Goal: Transaction & Acquisition: Purchase product/service

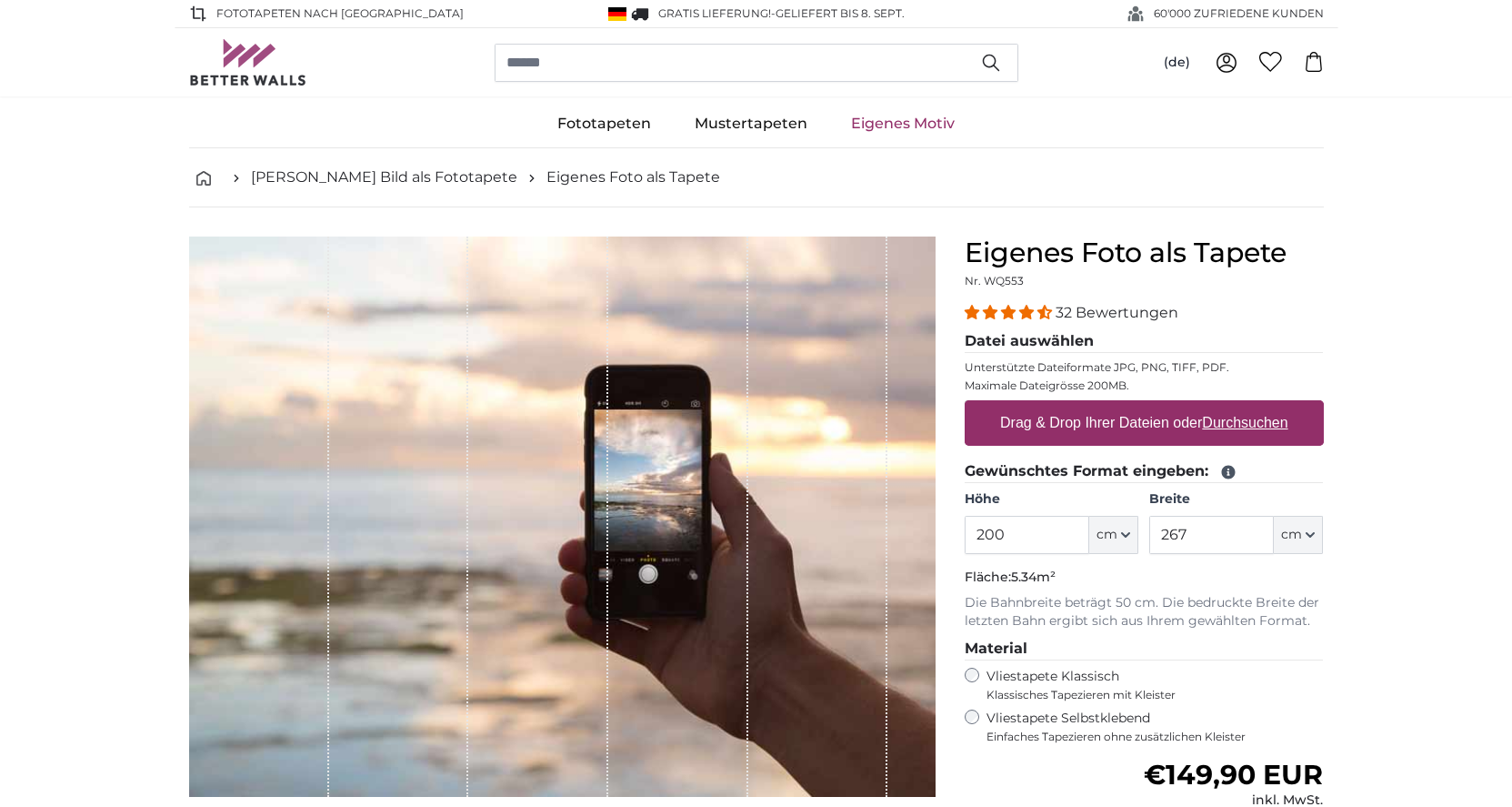
drag, startPoint x: 1053, startPoint y: 533, endPoint x: 969, endPoint y: 534, distance: 84.0
click at [969, 534] on input "200" at bounding box center [1027, 534] width 125 height 38
type input "260"
drag, startPoint x: 1223, startPoint y: 537, endPoint x: 1141, endPoint y: 537, distance: 82.0
click at [1145, 537] on div "Höhe 260 ft cm Centimeter (cm) Inches (inch) Feet (ft. in.) Breite 267 ft cm Ce…" at bounding box center [1144, 521] width 359 height 63
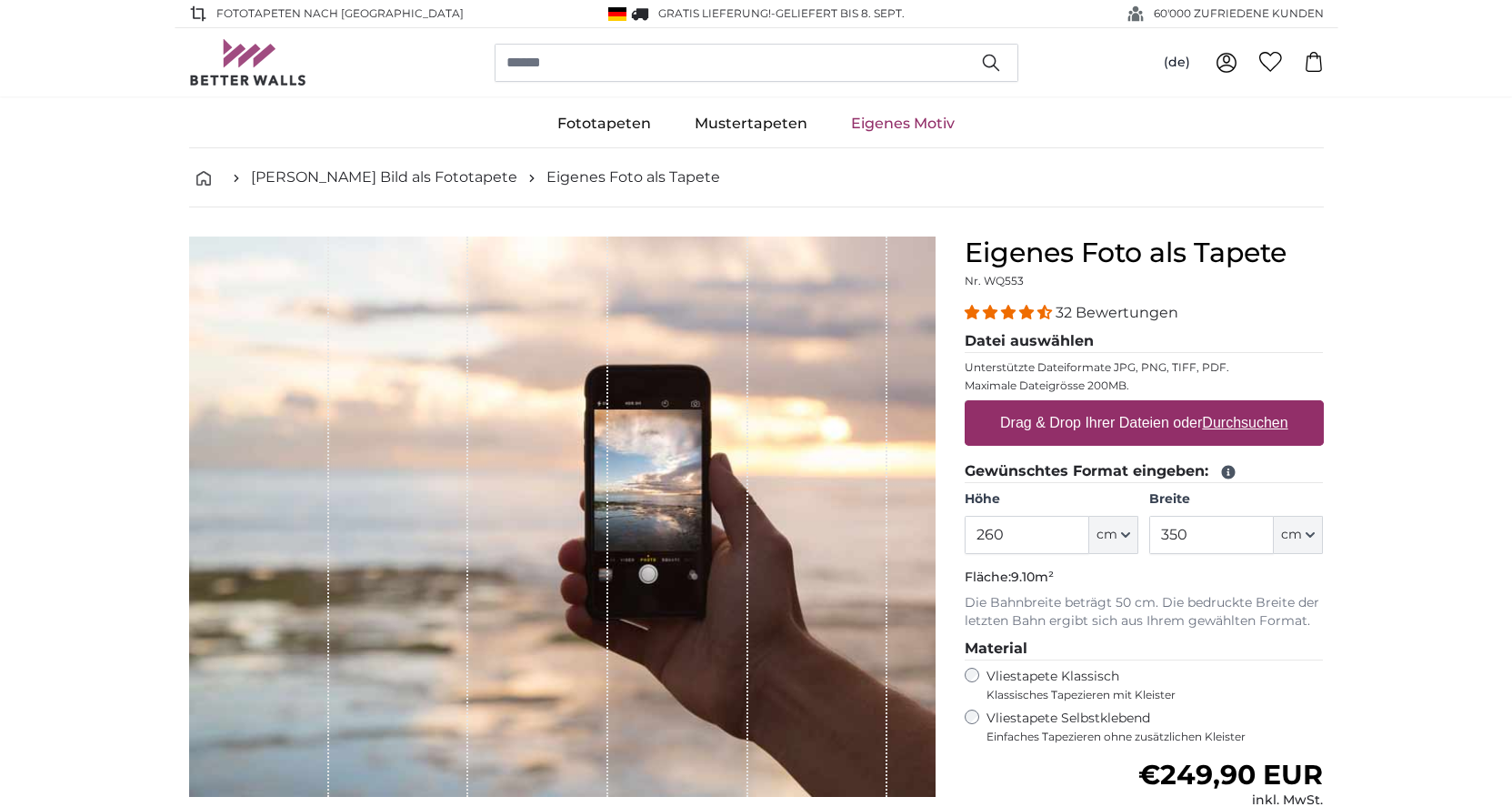
click at [1316, 617] on p "Die Bahnbreite beträgt 50 cm. Die bedruckte Breite der letzten Bahn ergibt sich…" at bounding box center [1144, 611] width 359 height 36
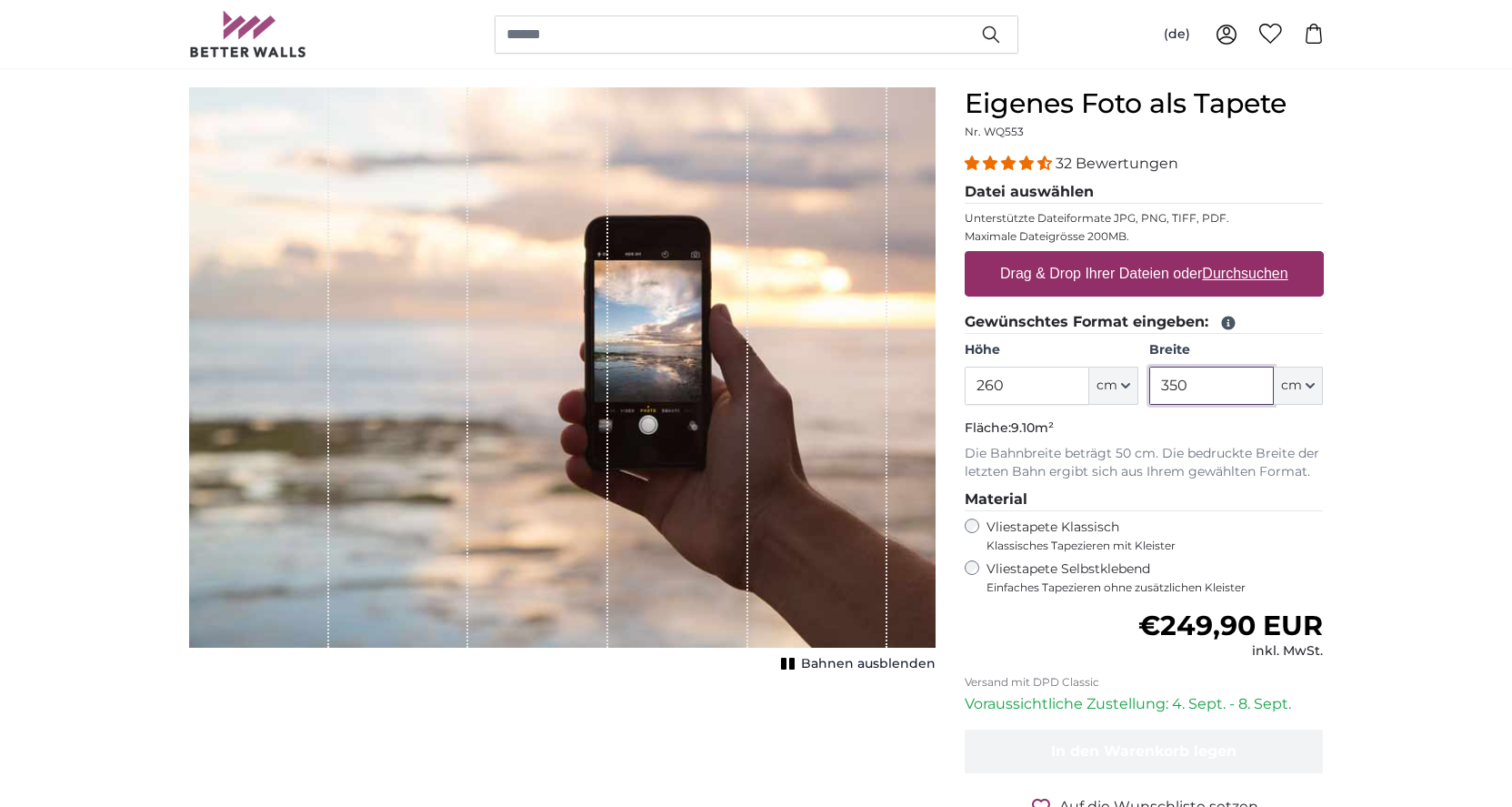
drag, startPoint x: 1133, startPoint y: 387, endPoint x: 1122, endPoint y: 387, distance: 11.0
click at [1122, 387] on div "Höhe 260 ft cm Centimeter (cm) Inches (inch) Feet (ft. in.) Breite 350 ft cm Ce…" at bounding box center [1144, 372] width 359 height 63
type input "410"
drag, startPoint x: 1122, startPoint y: 387, endPoint x: 1199, endPoint y: 394, distance: 77.3
click at [1199, 394] on div "Höhe 260 ft cm Centimeter (cm) Inches (inch) Feet (ft. in.) Breite 410 ft cm Ce…" at bounding box center [1144, 372] width 359 height 63
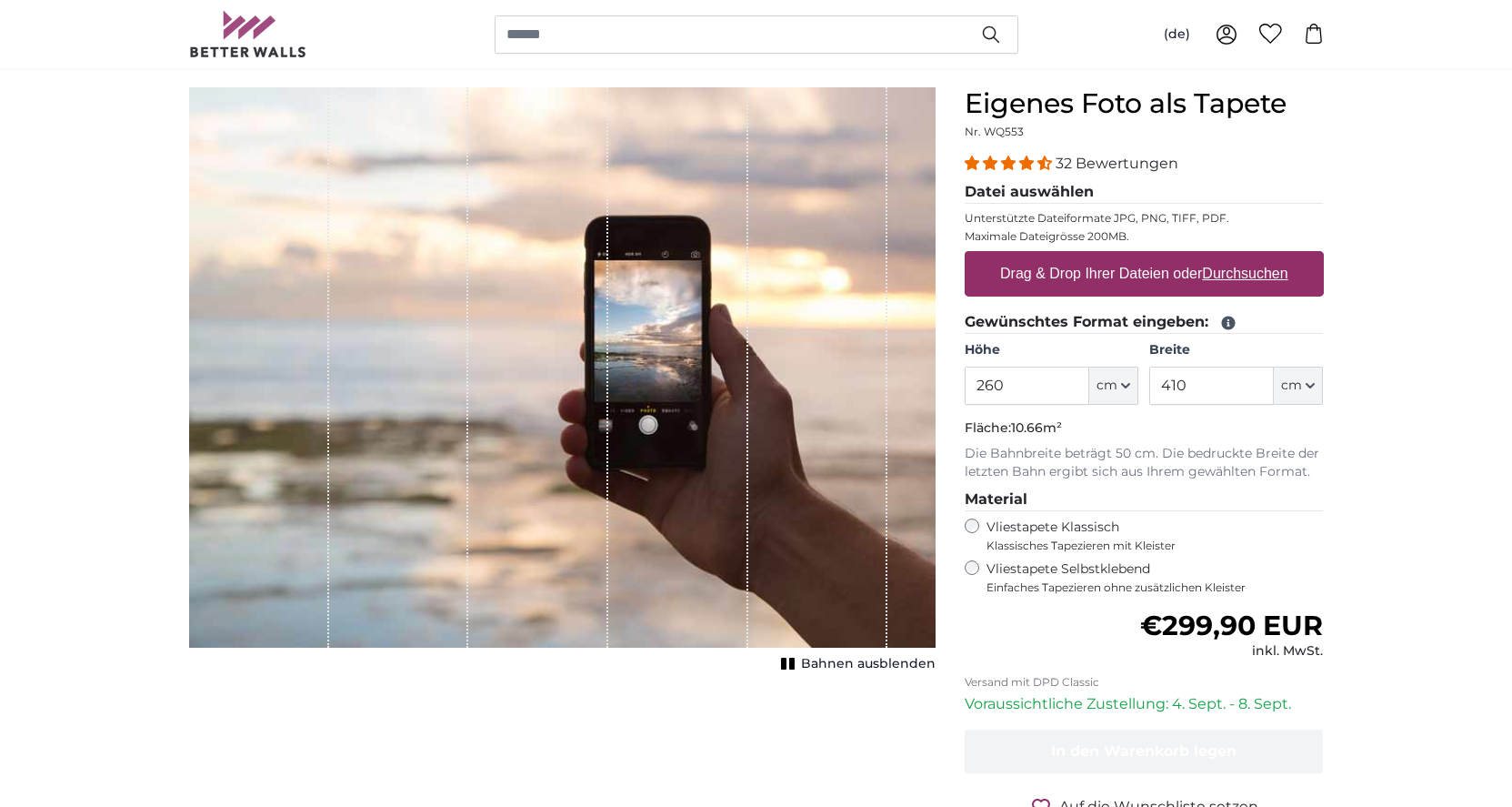
click at [251, 34] on img at bounding box center [247, 34] width 118 height 47
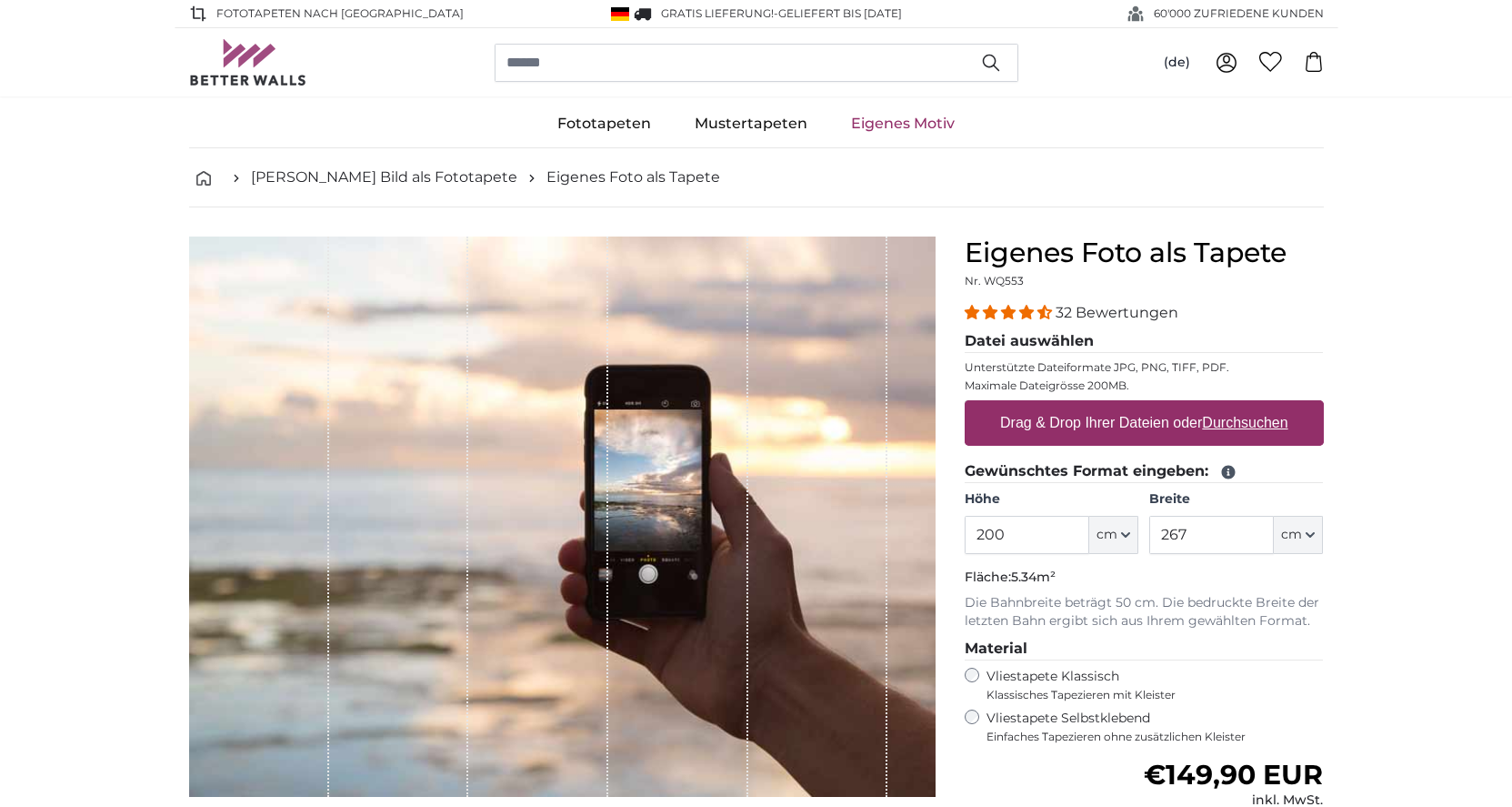
drag, startPoint x: 1030, startPoint y: 542, endPoint x: 968, endPoint y: 538, distance: 62.1
click at [968, 538] on input "200" at bounding box center [1027, 534] width 125 height 38
type input "265"
drag, startPoint x: 1195, startPoint y: 537, endPoint x: 1146, endPoint y: 531, distance: 49.4
click at [1151, 533] on input "267" at bounding box center [1211, 534] width 125 height 38
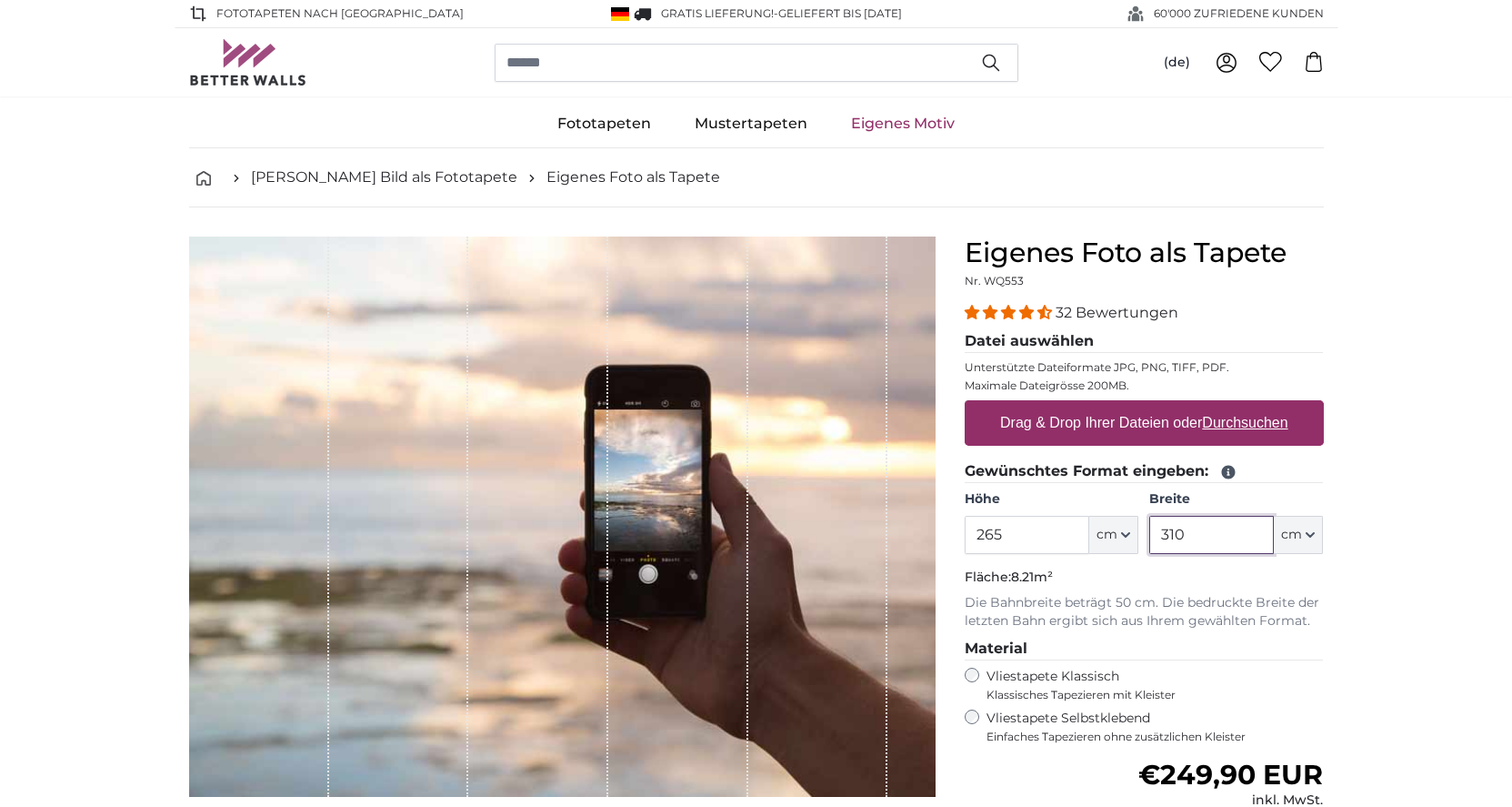
type input "310"
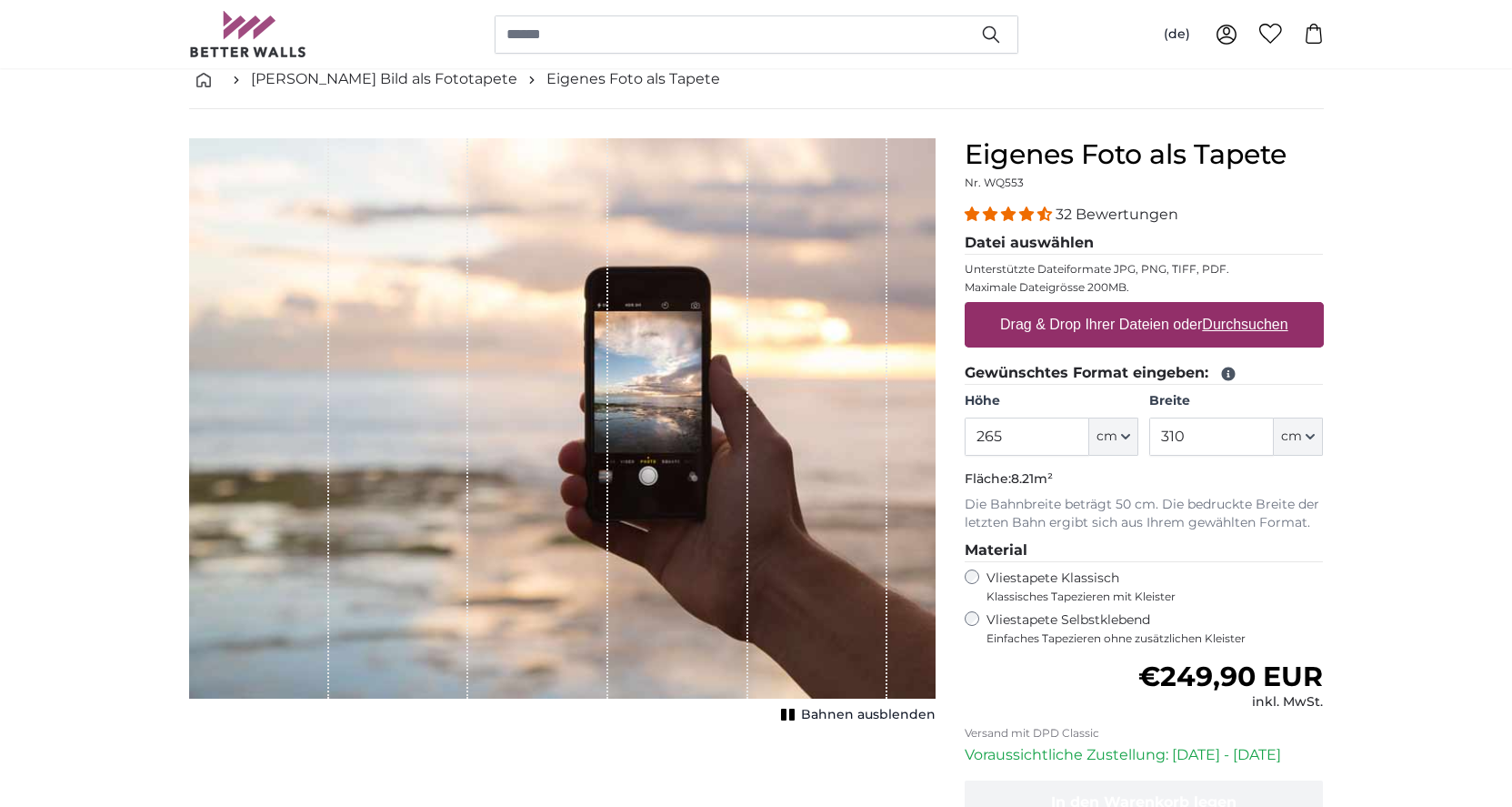
scroll to position [98, 0]
drag, startPoint x: 1214, startPoint y: 441, endPoint x: 1134, endPoint y: 433, distance: 80.4
click at [1134, 433] on div "Höhe 265 ft cm Centimeter (cm) Inches (inch) Feet (ft. in.) Breite 310 ft cm Ce…" at bounding box center [1144, 423] width 359 height 63
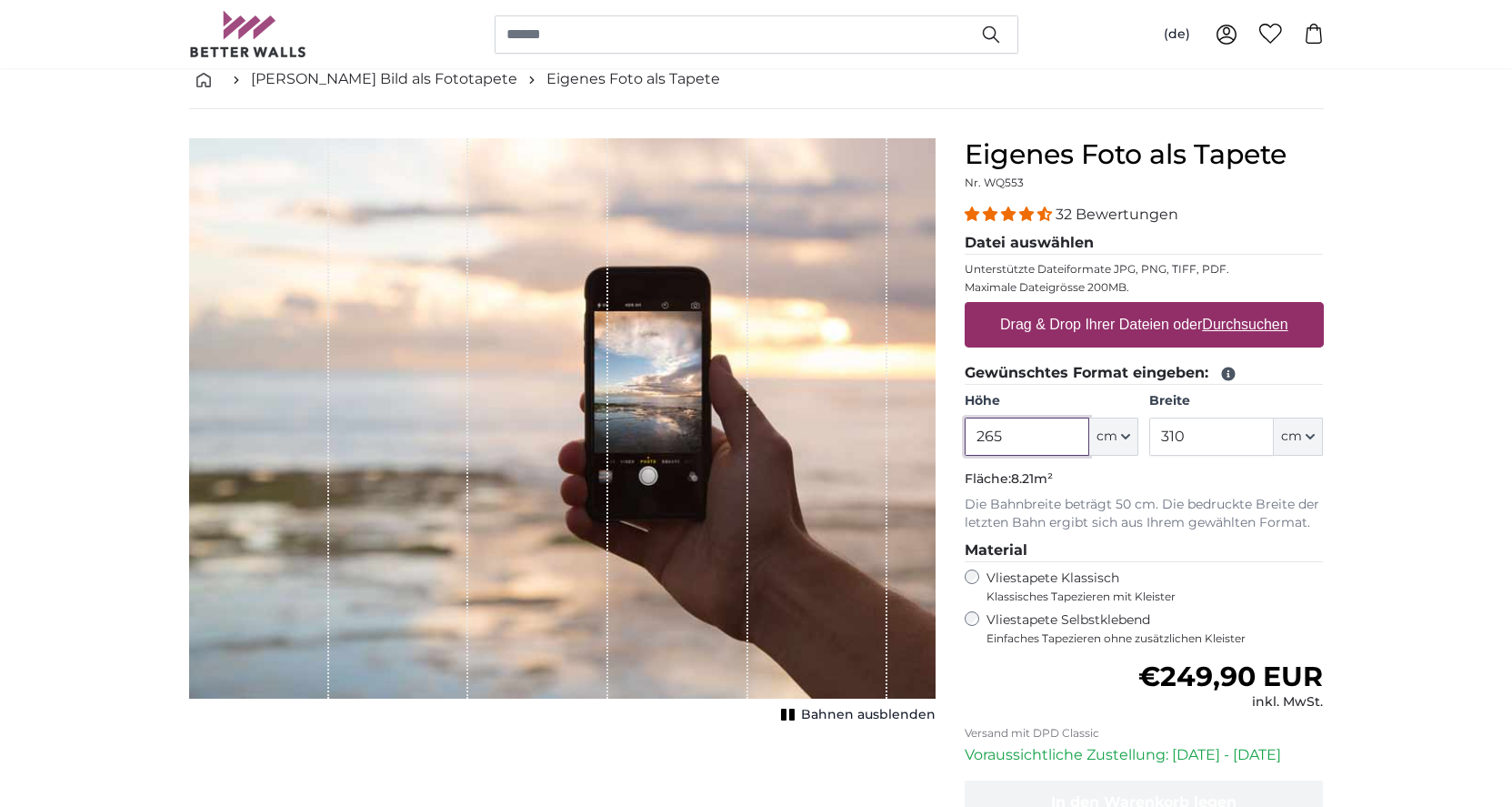
drag, startPoint x: 983, startPoint y: 431, endPoint x: 920, endPoint y: 422, distance: 63.6
click at [920, 422] on product-detail "Abbrechen Bild zuschneiden Bahnen ausblenden Eigenes Foto als Tapete Nr. WQ553 …" at bounding box center [756, 533] width 1163 height 848
drag, startPoint x: 986, startPoint y: 440, endPoint x: 942, endPoint y: 424, distance: 46.8
click at [957, 434] on div "Eigenes Foto als Tapete Nr. WQ553 32 Bewertungen Datei auswählen Unterstützte D…" at bounding box center [1144, 548] width 388 height 820
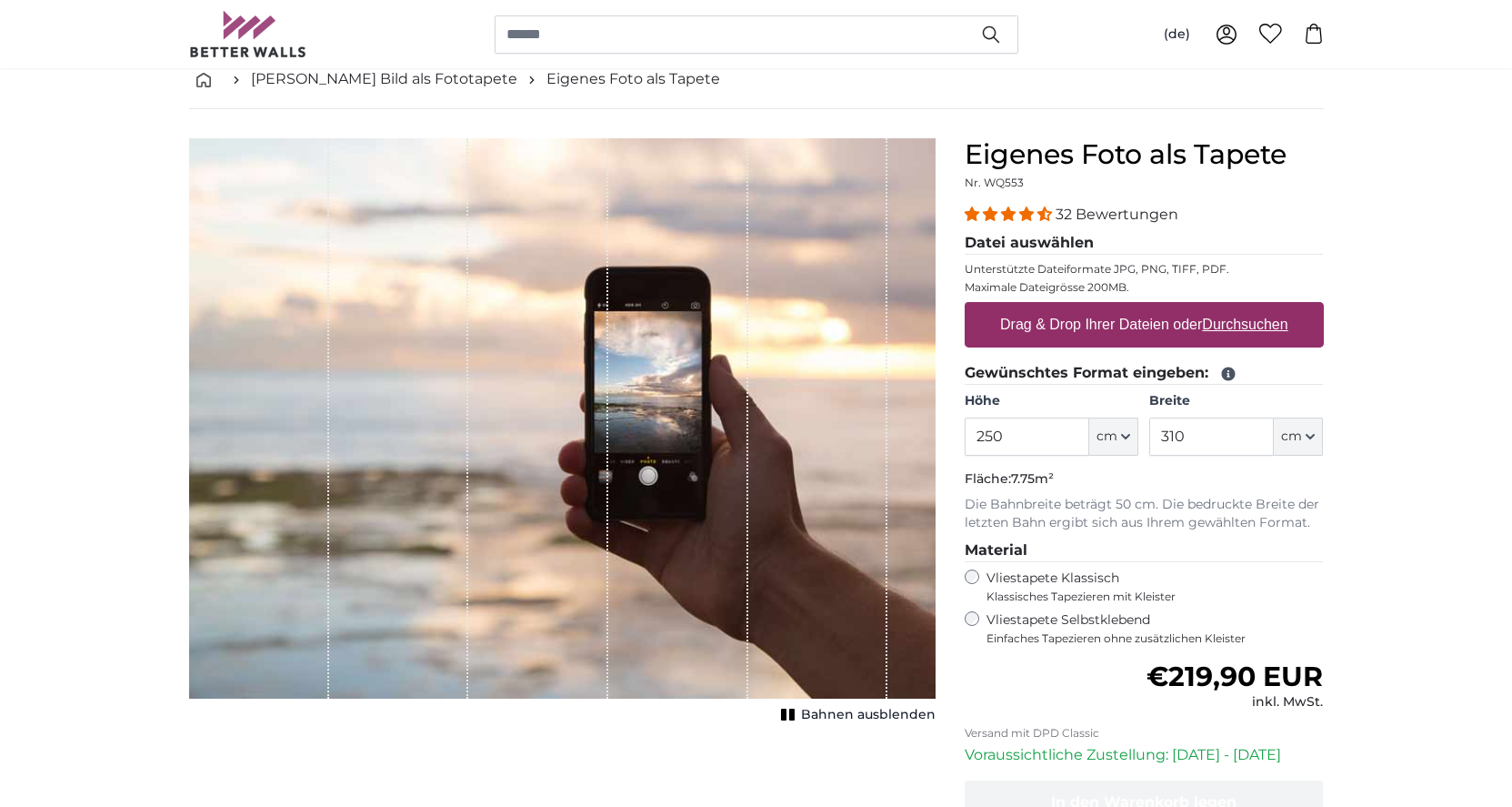
drag, startPoint x: 1001, startPoint y: 438, endPoint x: 961, endPoint y: 438, distance: 40.0
click at [962, 438] on div "Eigenes Foto als Tapete Nr. WQ553 32 Bewertungen Datei auswählen Unterstützte D…" at bounding box center [1144, 548] width 388 height 820
type input "265"
drag, startPoint x: 1186, startPoint y: 430, endPoint x: 1070, endPoint y: 399, distance: 120.1
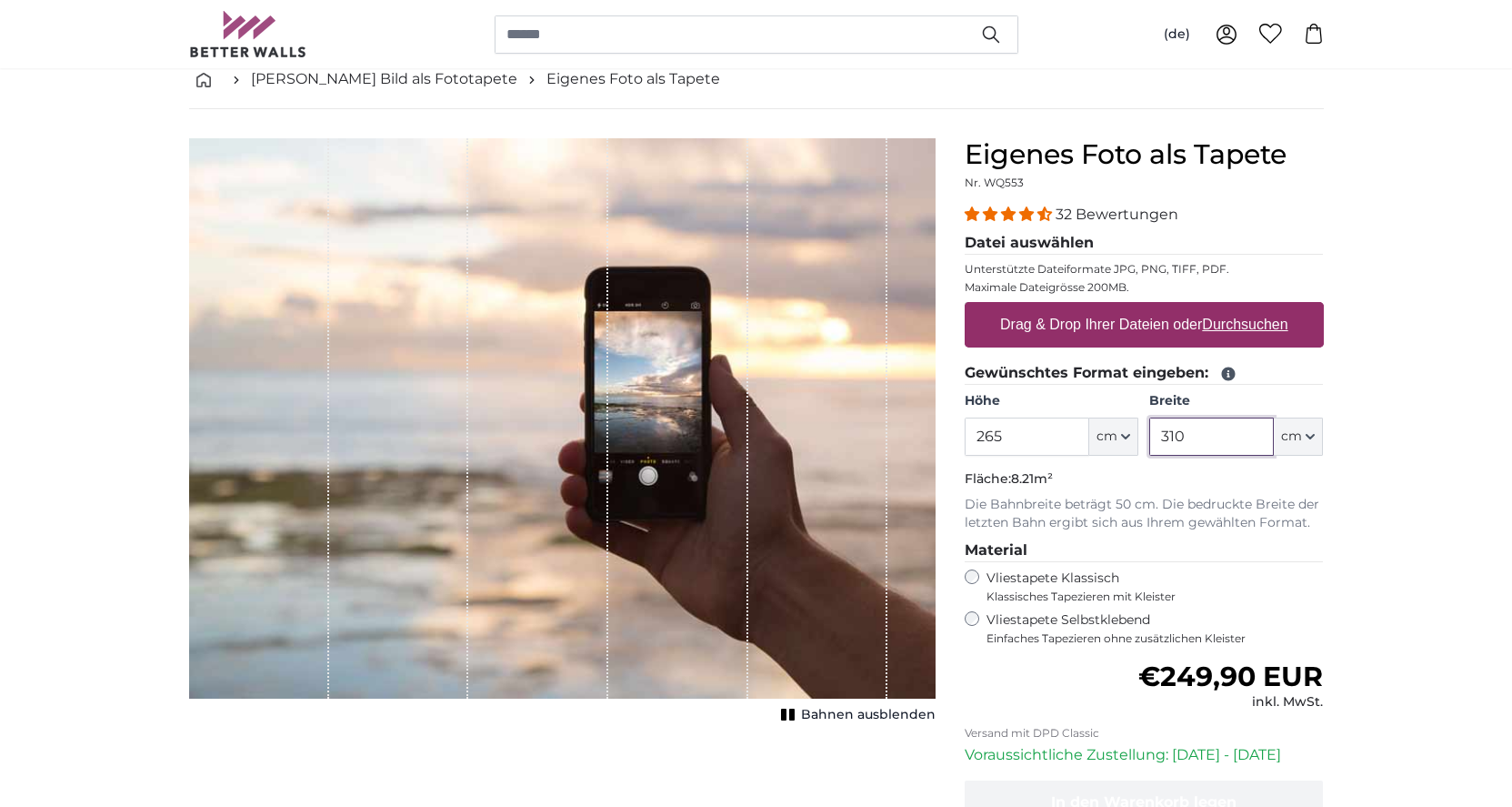
click at [1093, 419] on div "Höhe 265 ft cm Centimeter (cm) Inches (inch) Feet (ft. in.) Breite 310 ft cm Ce…" at bounding box center [1144, 423] width 359 height 63
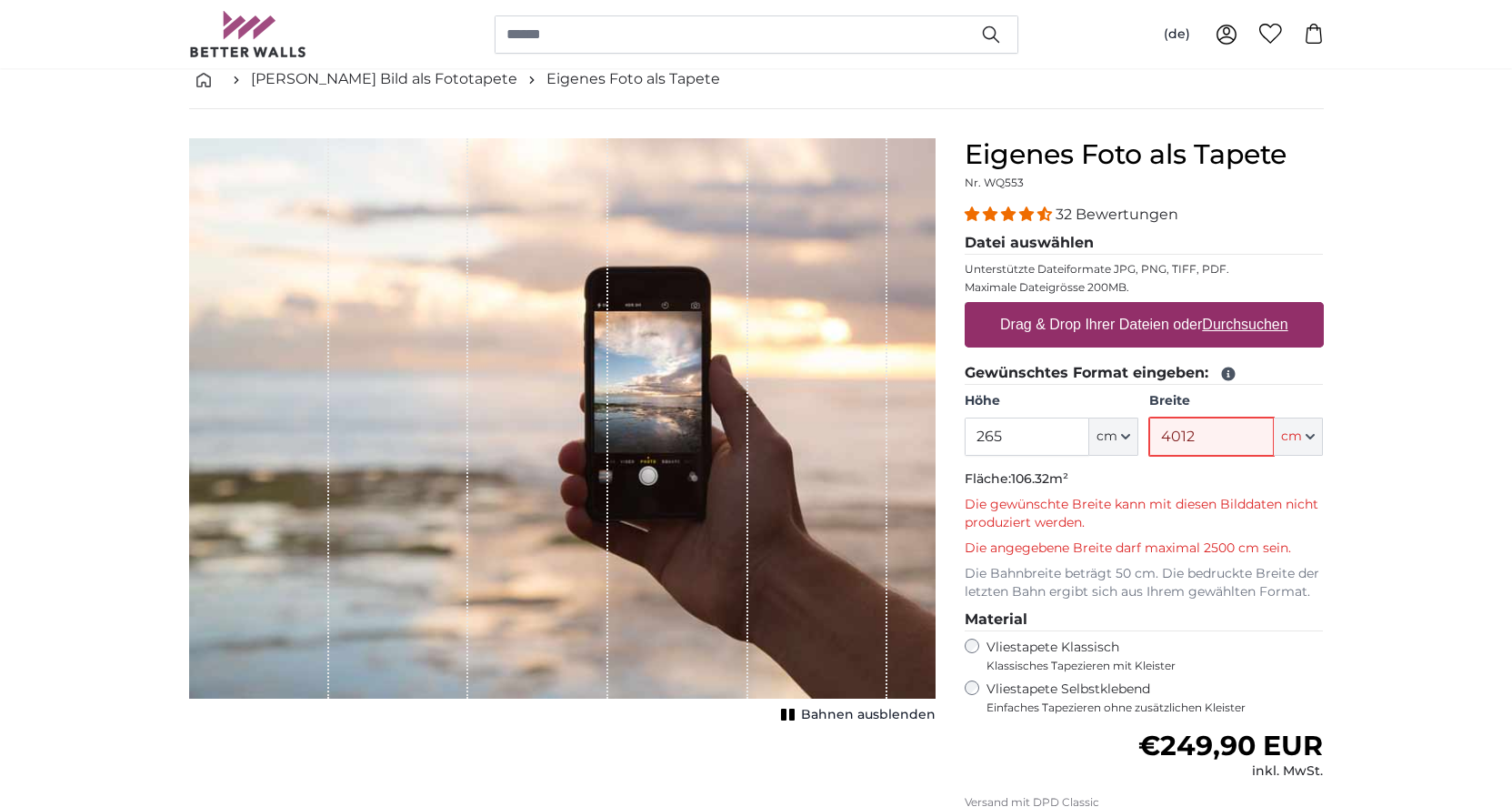
click at [1179, 438] on input "4012" at bounding box center [1211, 436] width 125 height 38
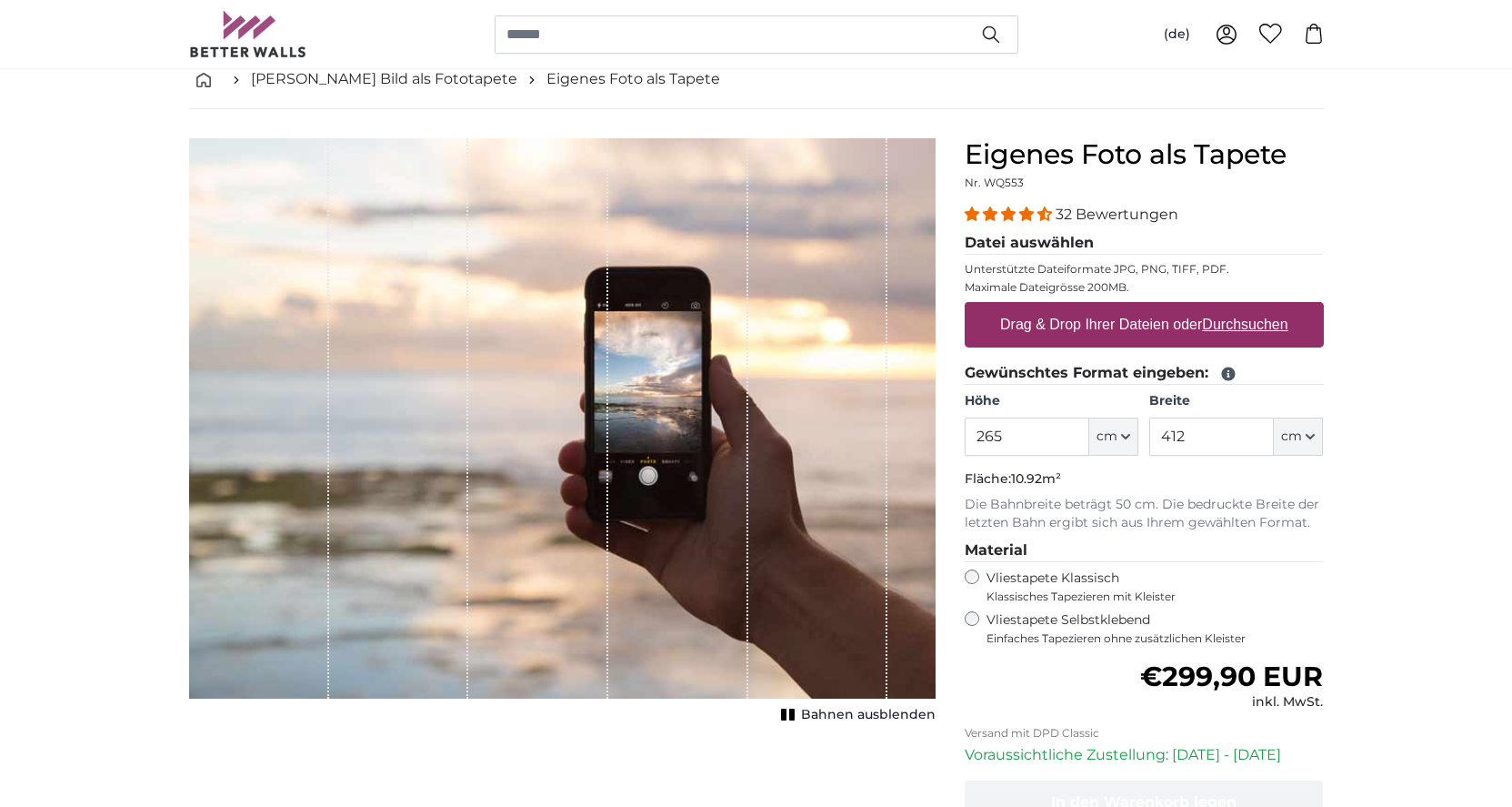
drag, startPoint x: 1190, startPoint y: 441, endPoint x: 1106, endPoint y: 428, distance: 85.0
click at [1106, 428] on div "Höhe 265 ft cm Centimeter (cm) Inches (inch) Feet (ft. in.) Breite 412 ft cm Ce…" at bounding box center [1144, 423] width 359 height 63
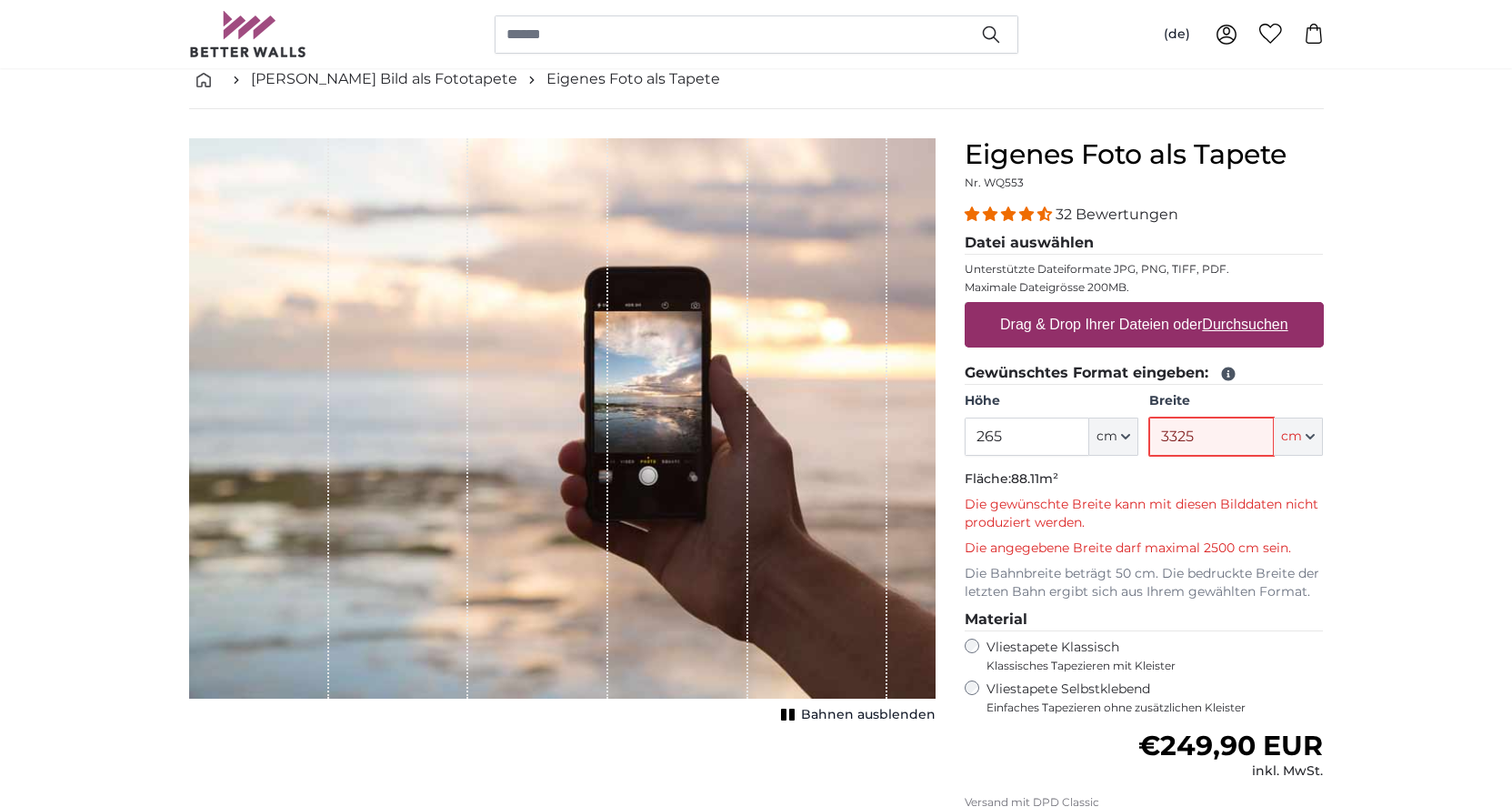
click at [1177, 433] on input "3325" at bounding box center [1211, 436] width 125 height 38
type input "325"
